Goal: Information Seeking & Learning: Learn about a topic

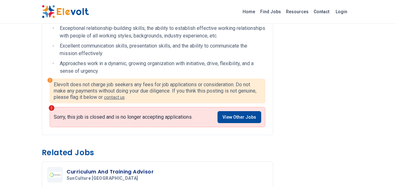
scroll to position [1006, 0]
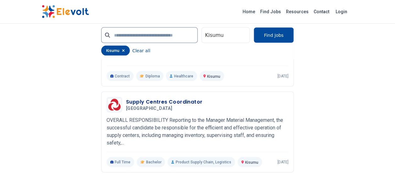
scroll to position [628, 0]
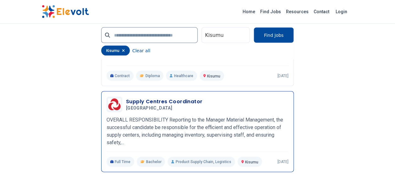
click at [188, 118] on p "OVERALL RESPONSIBILITY Reporting to the Manager Material Management, the succes…" at bounding box center [198, 131] width 182 height 30
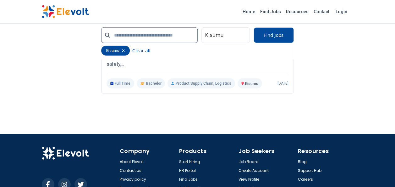
scroll to position [749, 0]
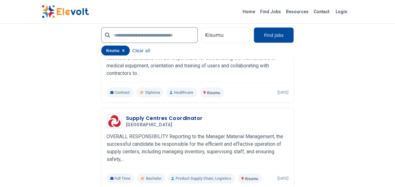
scroll to position [652, 0]
